Goal: Check status: Check status

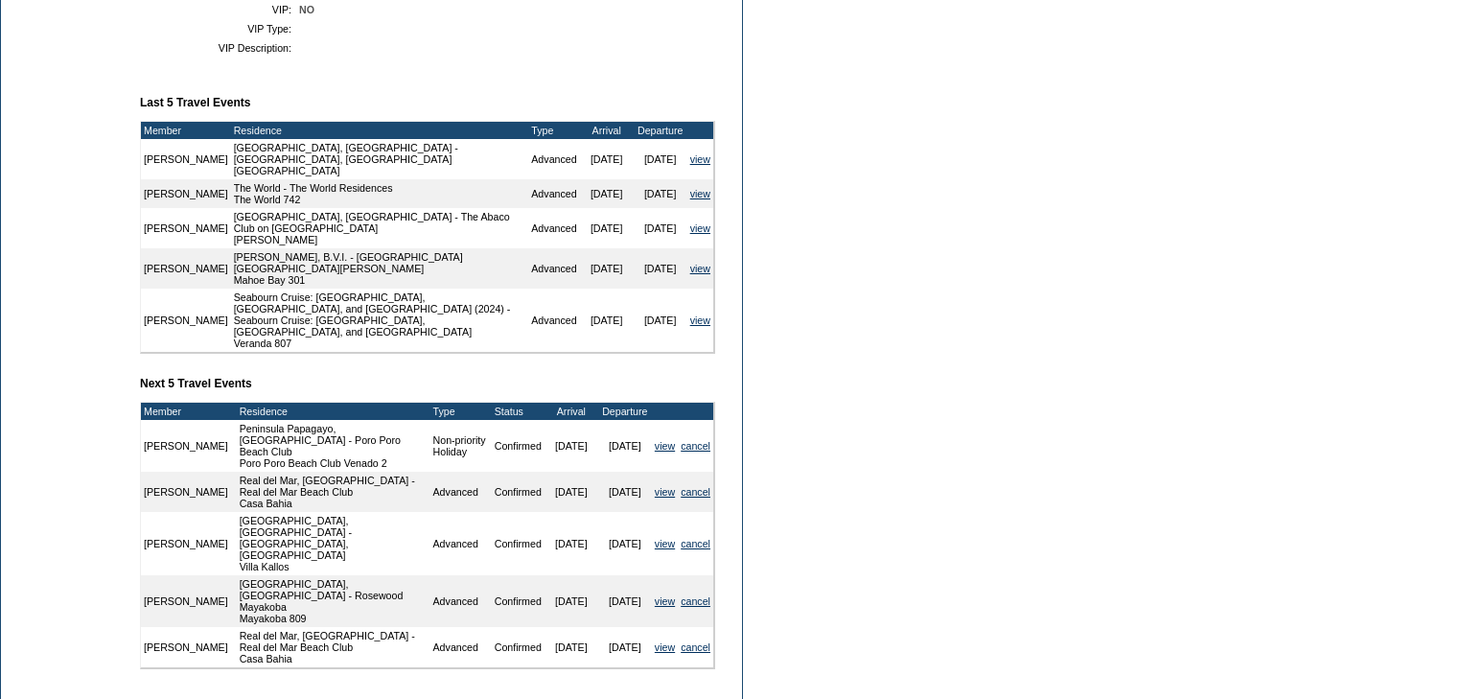
scroll to position [690, 0]
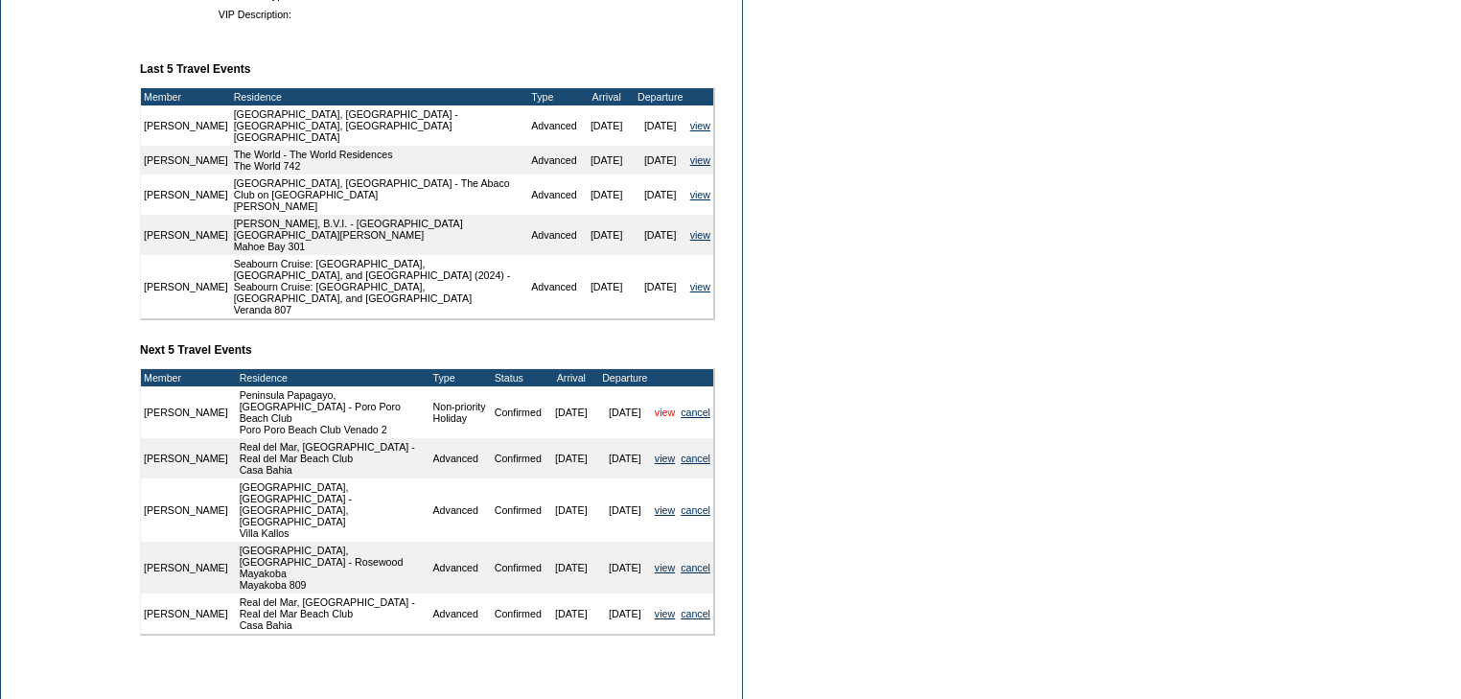
click at [663, 406] on link "view" at bounding box center [665, 412] width 20 height 12
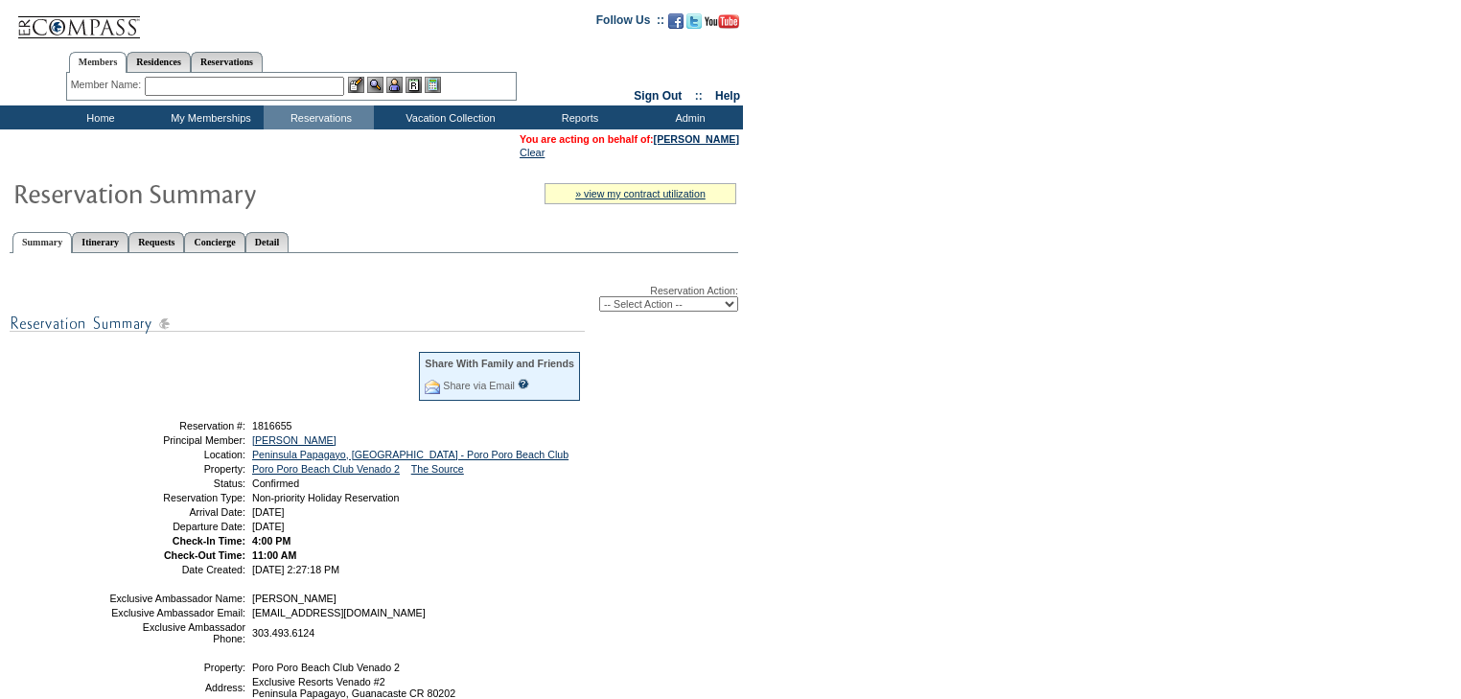
drag, startPoint x: 370, startPoint y: 527, endPoint x: 160, endPoint y: 426, distance: 233.2
click at [166, 426] on tbody "Share With Family and Friends Share via Email Share Reservation Information Ple…" at bounding box center [345, 462] width 474 height 224
copy tbody "Reservation #: 1816655 Principal Member: [PERSON_NAME] Location: [GEOGRAPHIC_DA…"
click at [428, 146] on td "Residence Collection" at bounding box center [454, 142] width 150 height 19
